Goal: Task Accomplishment & Management: Manage account settings

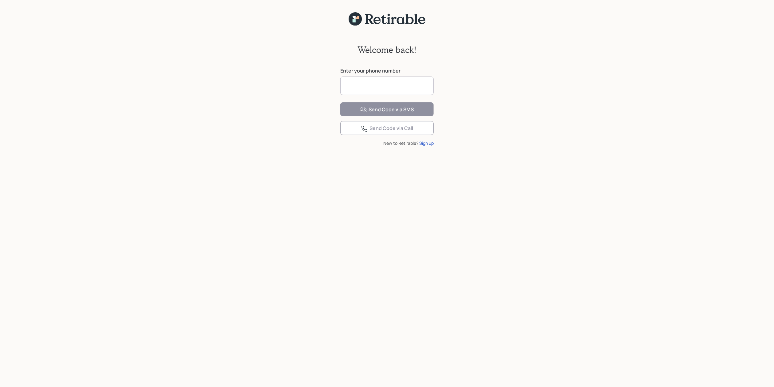
click at [366, 90] on input at bounding box center [386, 85] width 93 height 18
type input "**********"
click at [394, 113] on div "Send Code via SMS" at bounding box center [387, 109] width 54 height 7
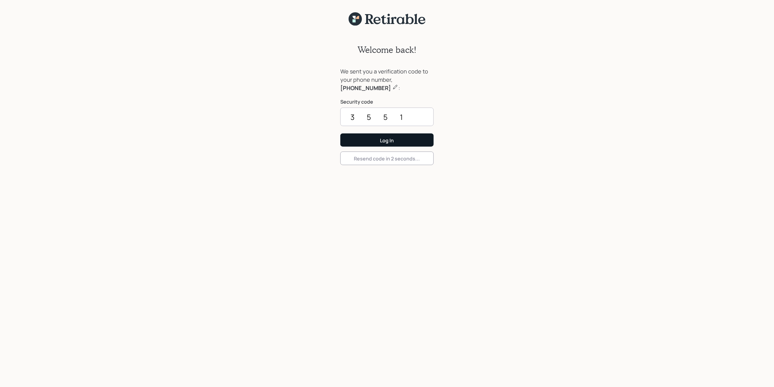
type input "3551"
click at [409, 141] on button "Log In" at bounding box center [386, 139] width 93 height 13
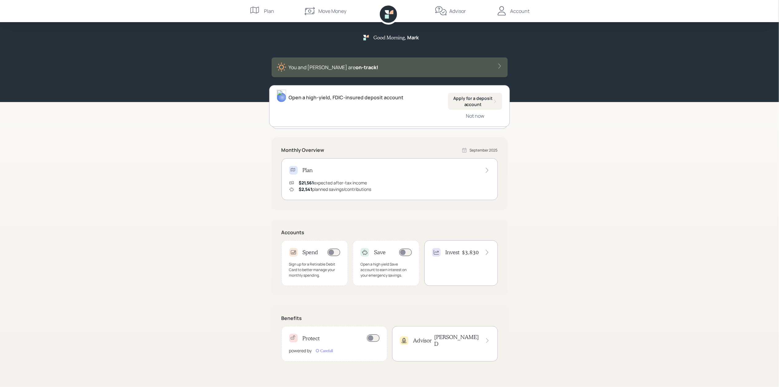
click at [359, 175] on div "Plan $21,561 expected after-tax income $2,541 planned savings/contributions" at bounding box center [389, 179] width 216 height 42
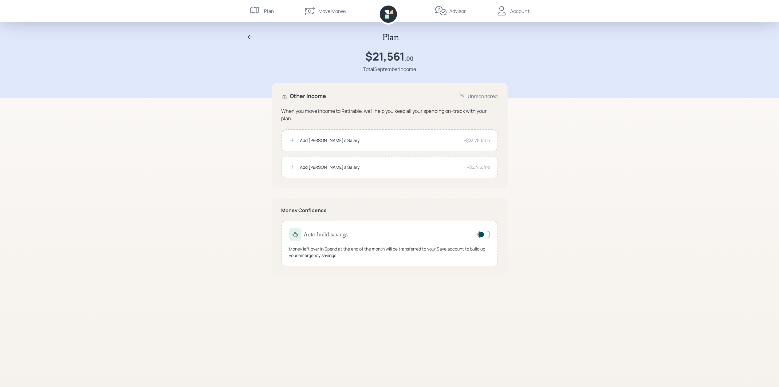
click at [252, 39] on icon at bounding box center [250, 36] width 7 height 7
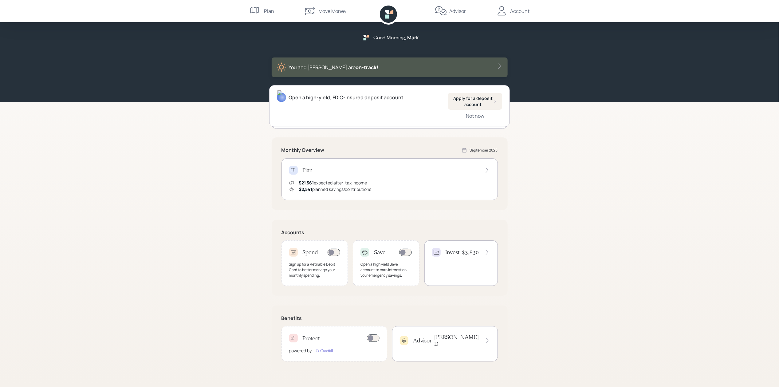
click at [327, 70] on div "You and [PERSON_NAME] are on‑track!" at bounding box center [334, 67] width 90 height 7
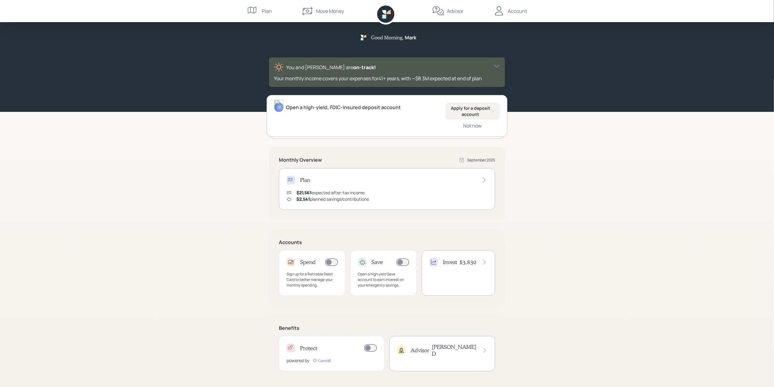
click at [327, 70] on div "You and [PERSON_NAME] are on‑track!" at bounding box center [331, 67] width 90 height 7
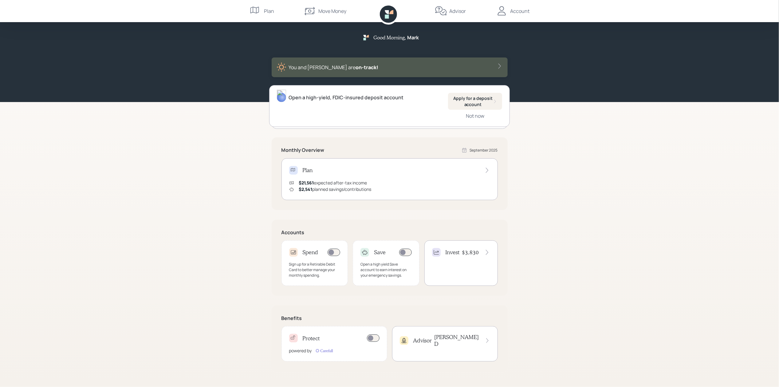
click at [265, 10] on div "Plan" at bounding box center [269, 10] width 10 height 7
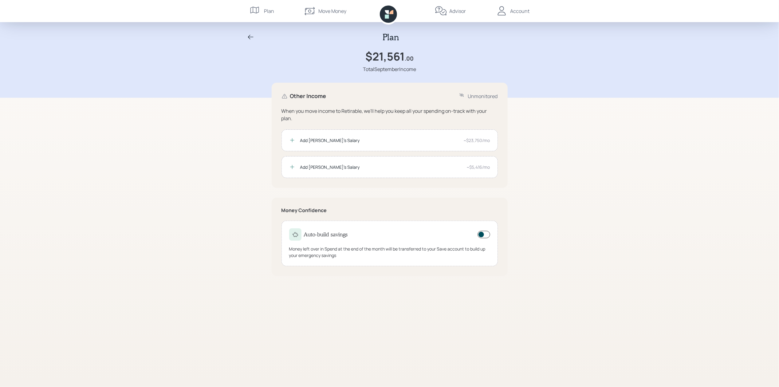
click at [248, 35] on icon at bounding box center [250, 36] width 7 height 7
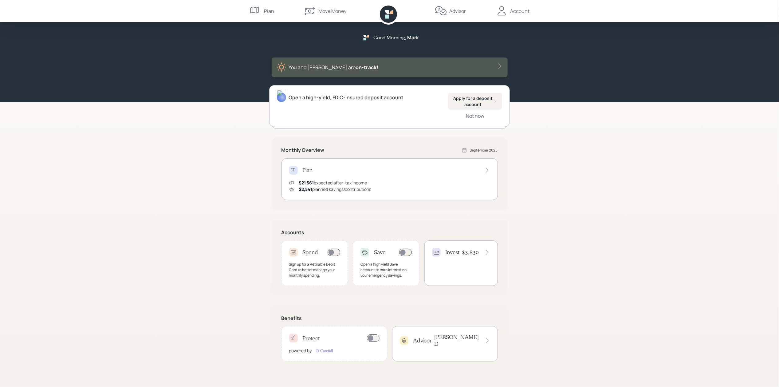
click at [515, 15] on div "Account" at bounding box center [512, 11] width 34 height 22
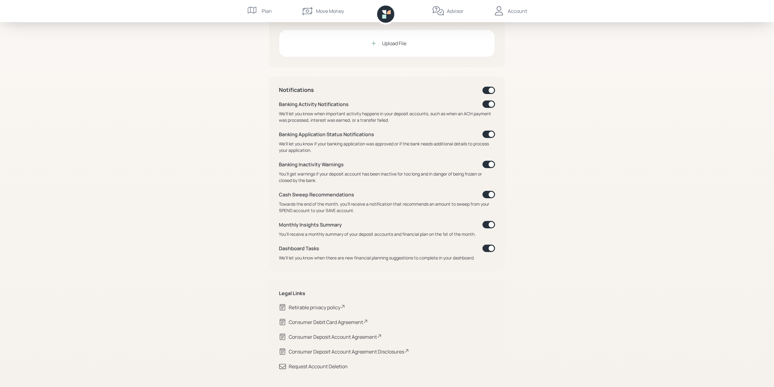
scroll to position [177, 0]
